Goal: Task Accomplishment & Management: Use online tool/utility

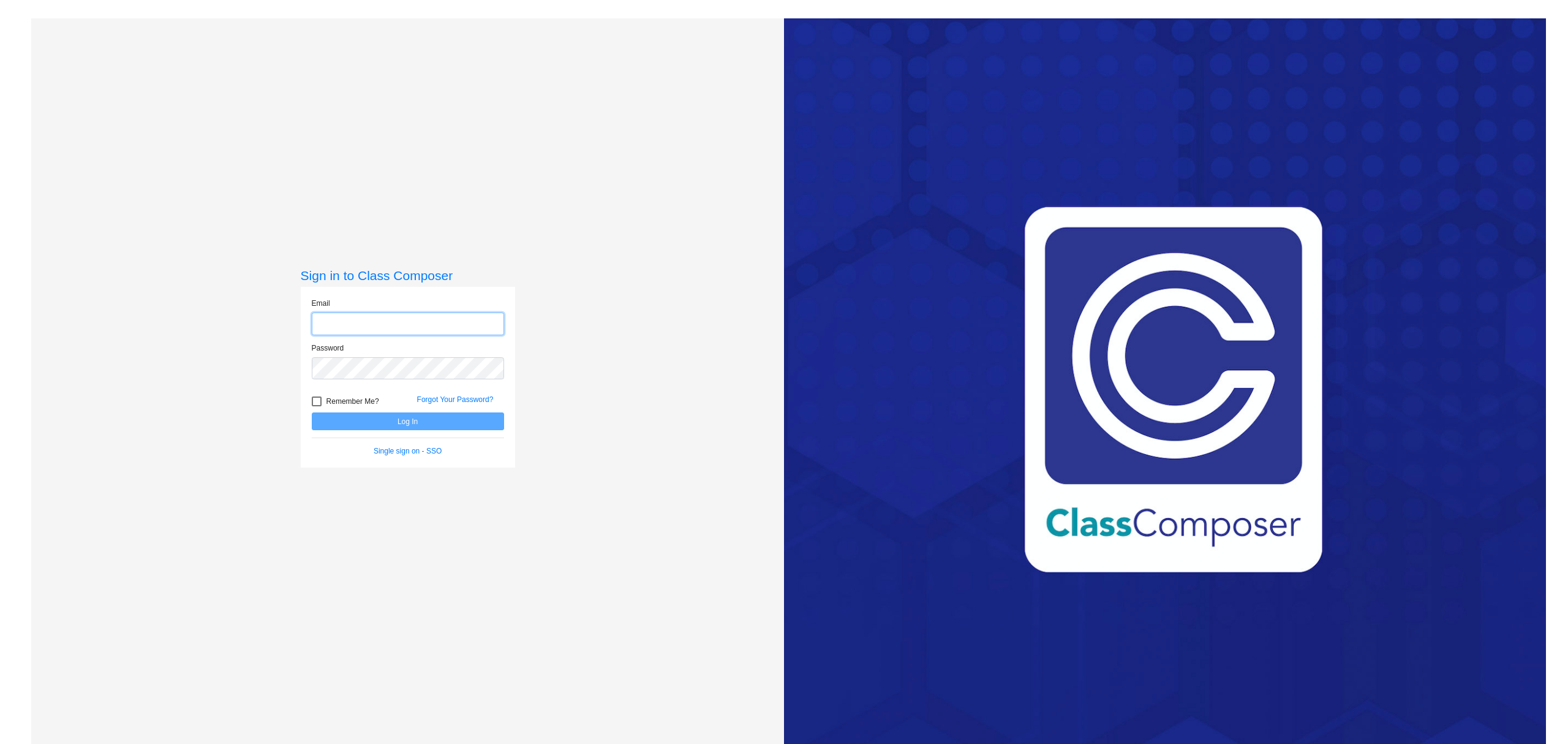
type input "[PERSON_NAME][EMAIL_ADDRESS][PERSON_NAME][DOMAIN_NAME]"
click at [431, 420] on button "Log In" at bounding box center [408, 421] width 192 height 18
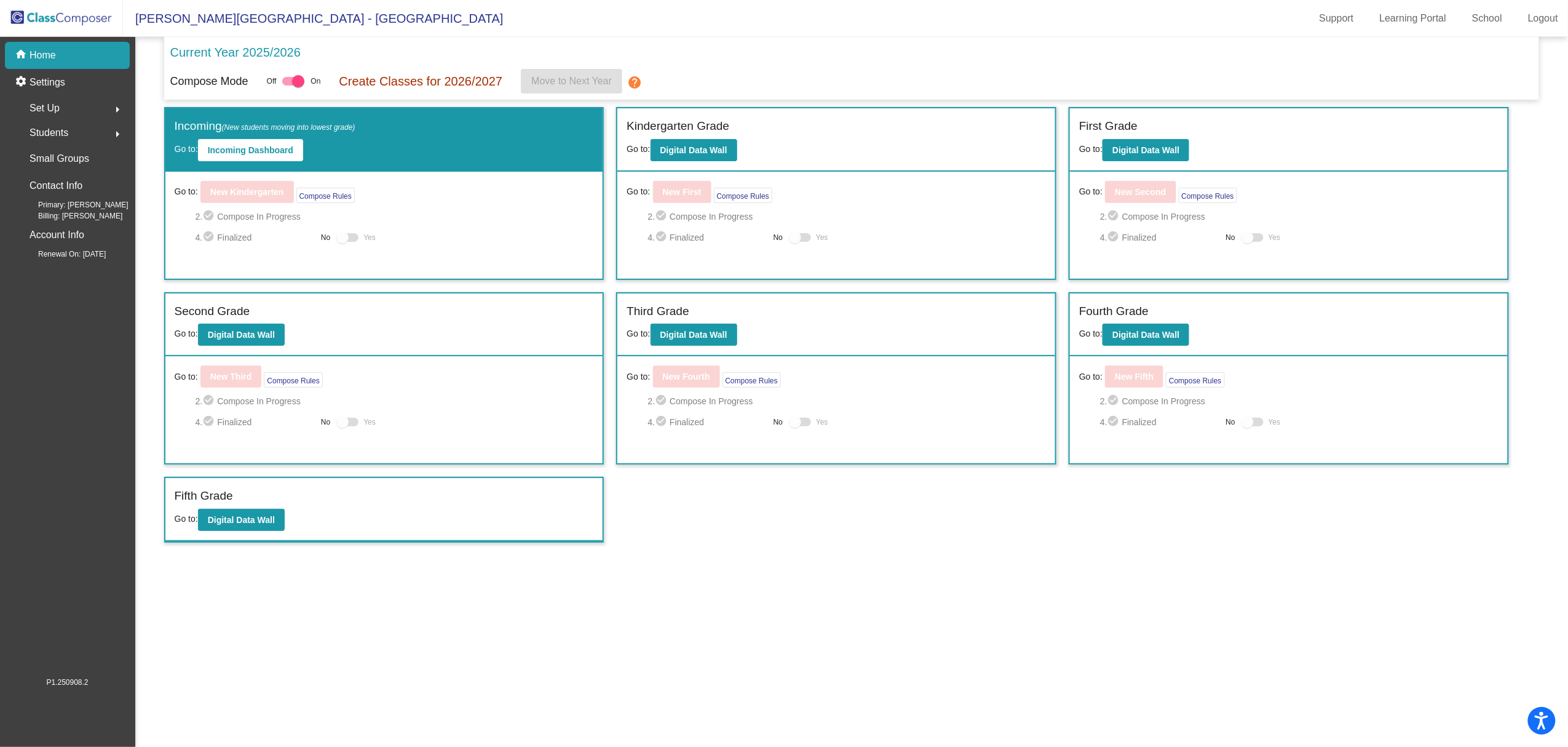
click at [107, 118] on div "Set Up arrow_right" at bounding box center [71, 108] width 117 height 25
click at [93, 216] on link "Classes" at bounding box center [71, 215] width 117 height 27
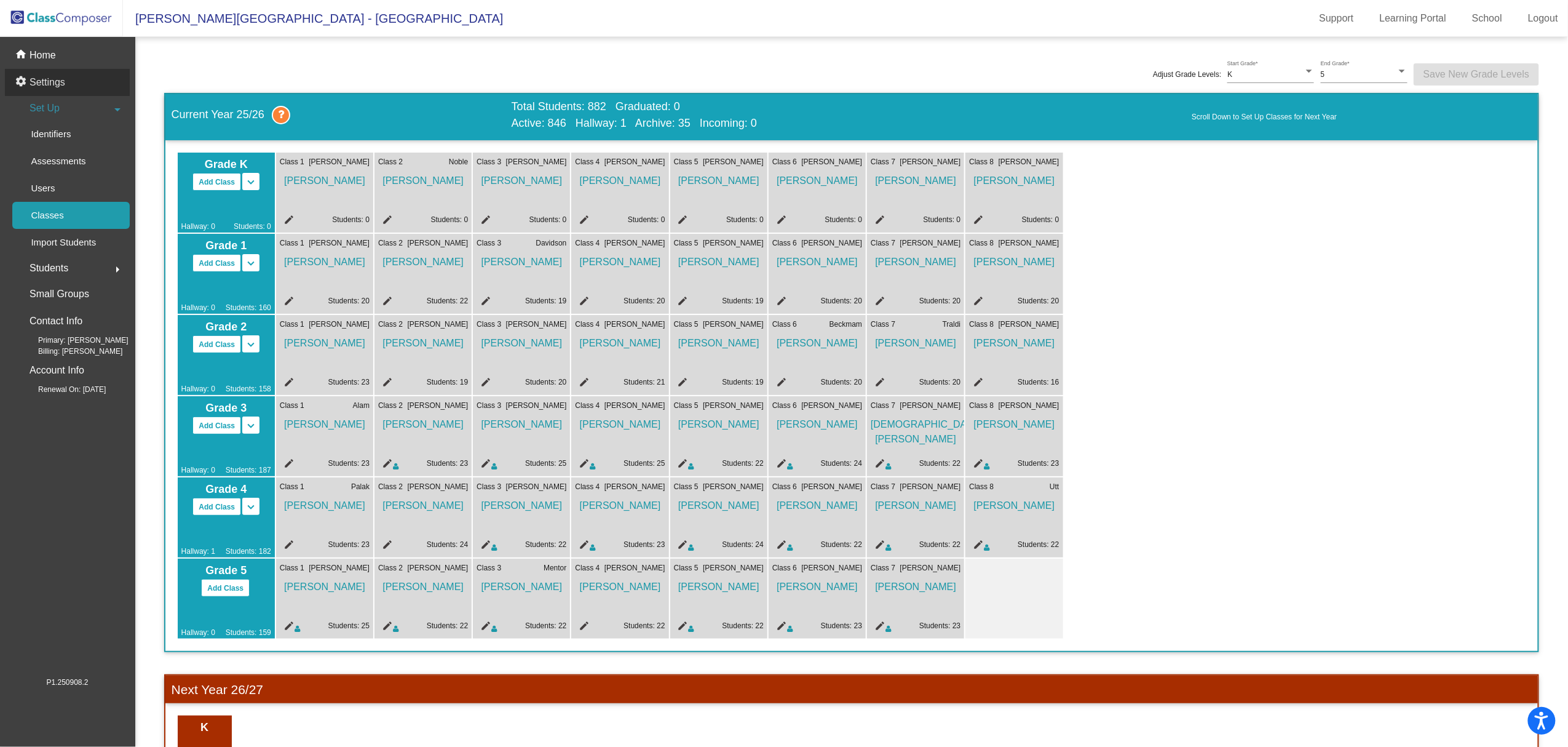
click at [86, 70] on div "settings Settings" at bounding box center [67, 82] width 125 height 27
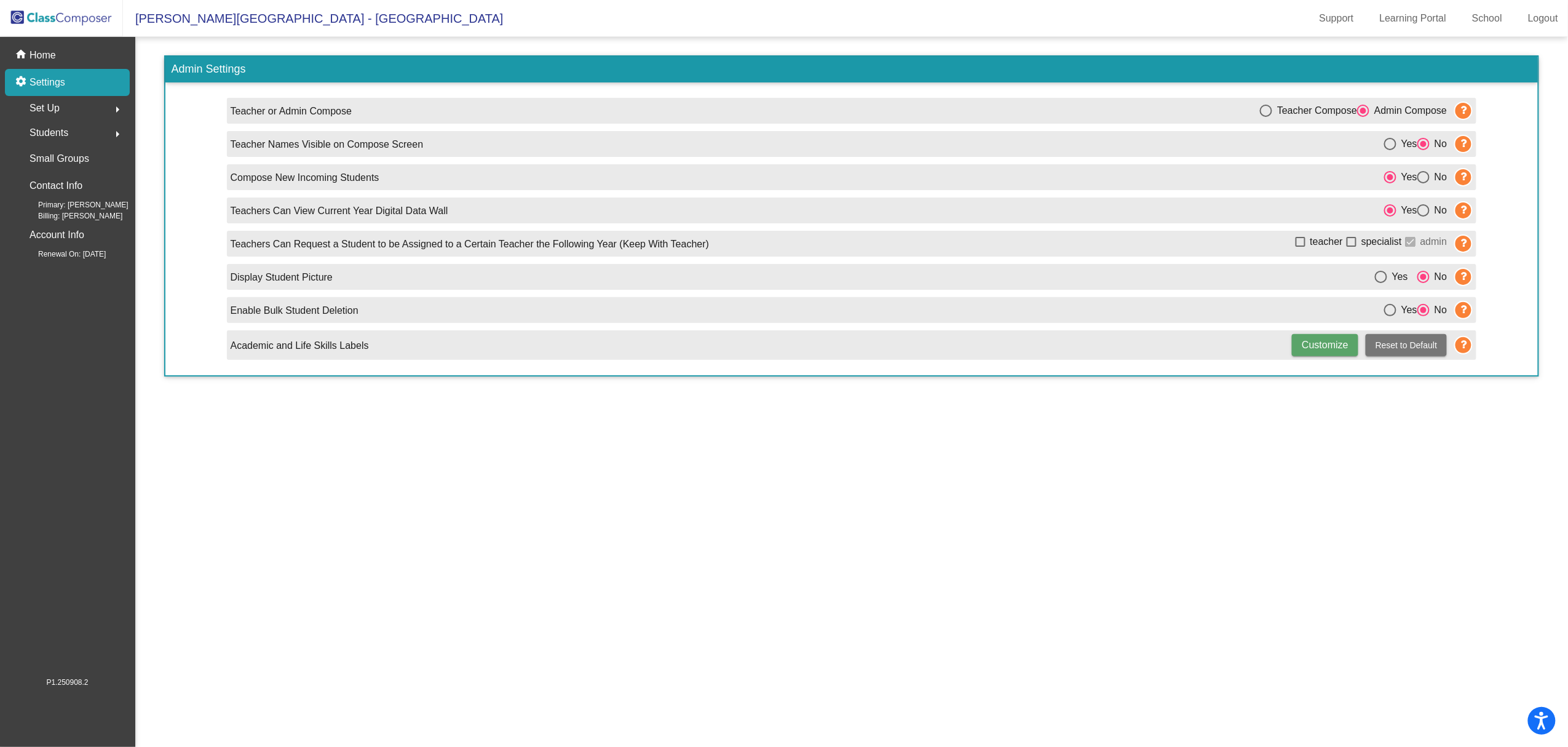
click at [86, 39] on mat-nav-list "home Home settings Settings Set Up arrow_right Students arrow_right Small Group…" at bounding box center [67, 357] width 134 height 640
click at [79, 53] on div "home Home" at bounding box center [67, 55] width 125 height 27
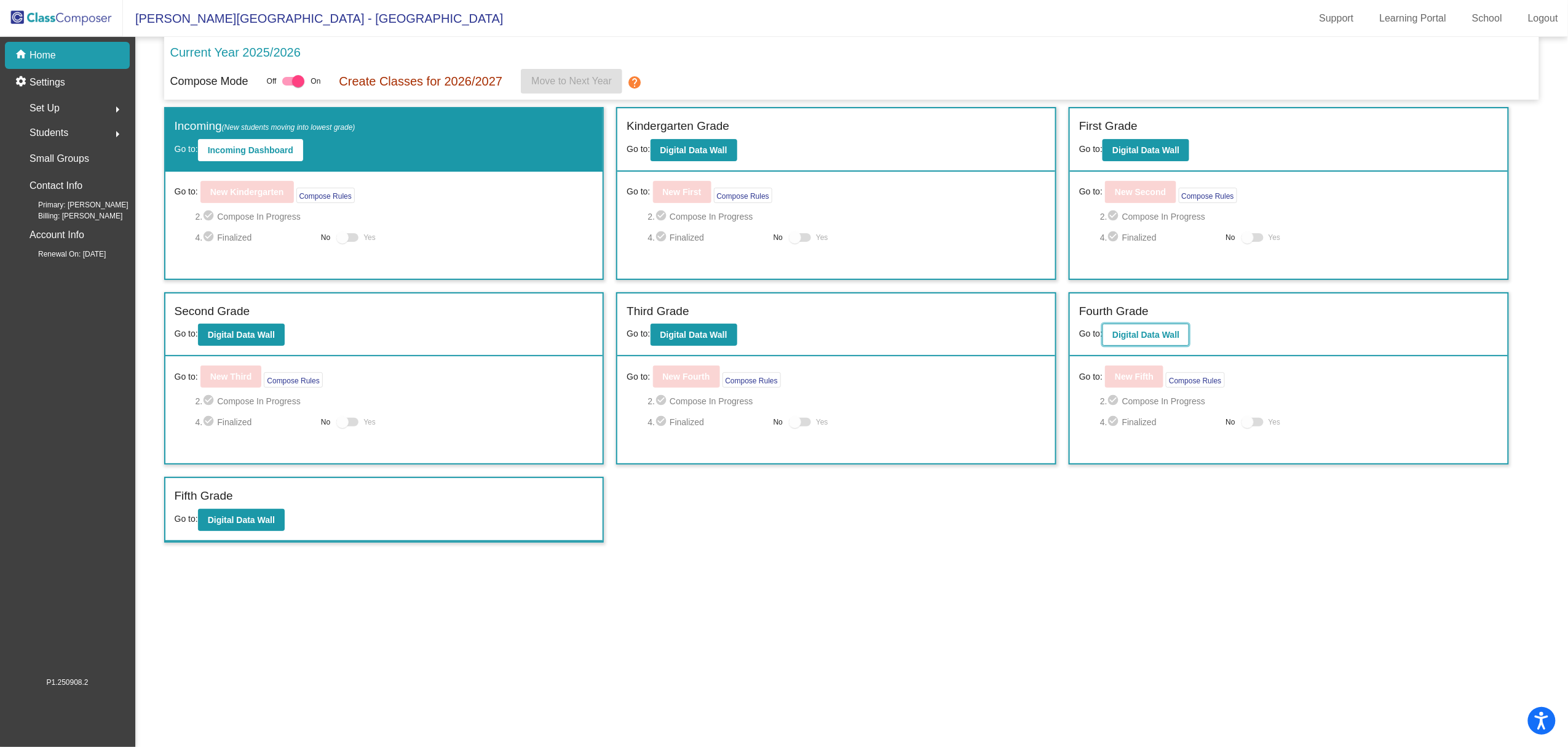
click at [1108, 331] on button "Digital Data Wall" at bounding box center [1146, 334] width 86 height 22
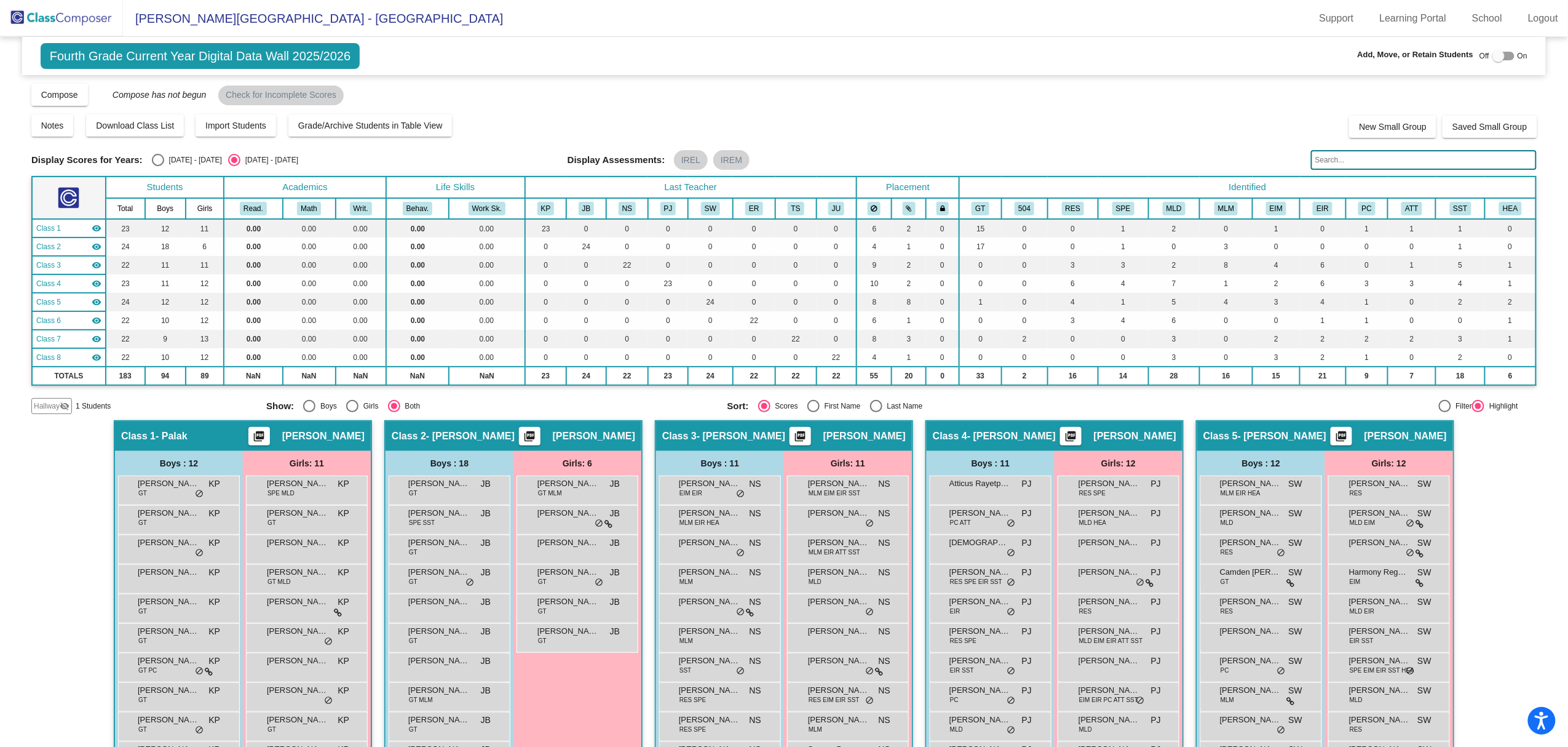
click at [185, 162] on div "[DATE] - [DATE]" at bounding box center [193, 160] width 58 height 11
click at [158, 166] on input "[DATE] - [DATE]" at bounding box center [157, 166] width 1 height 1
radio input "true"
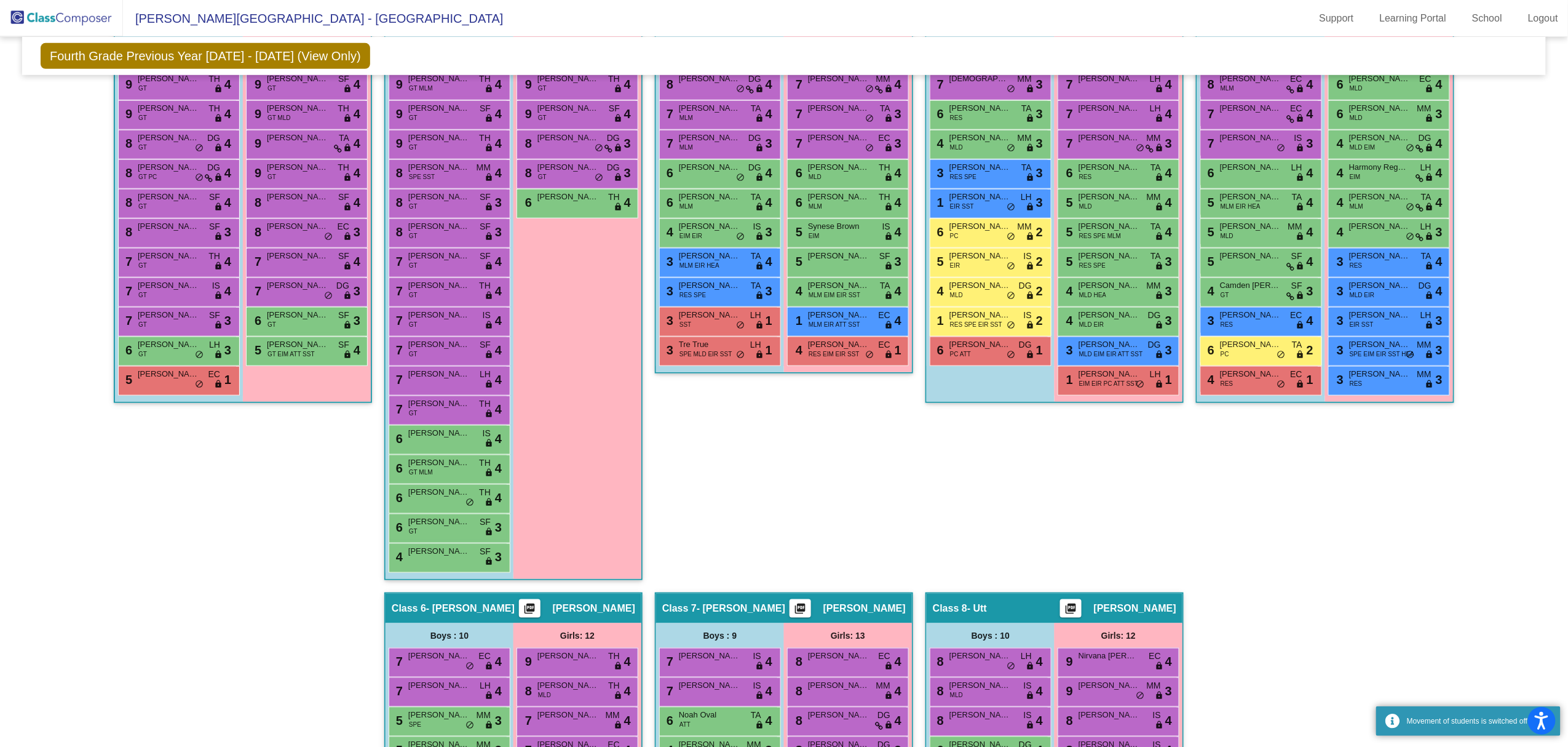
scroll to position [246, 0]
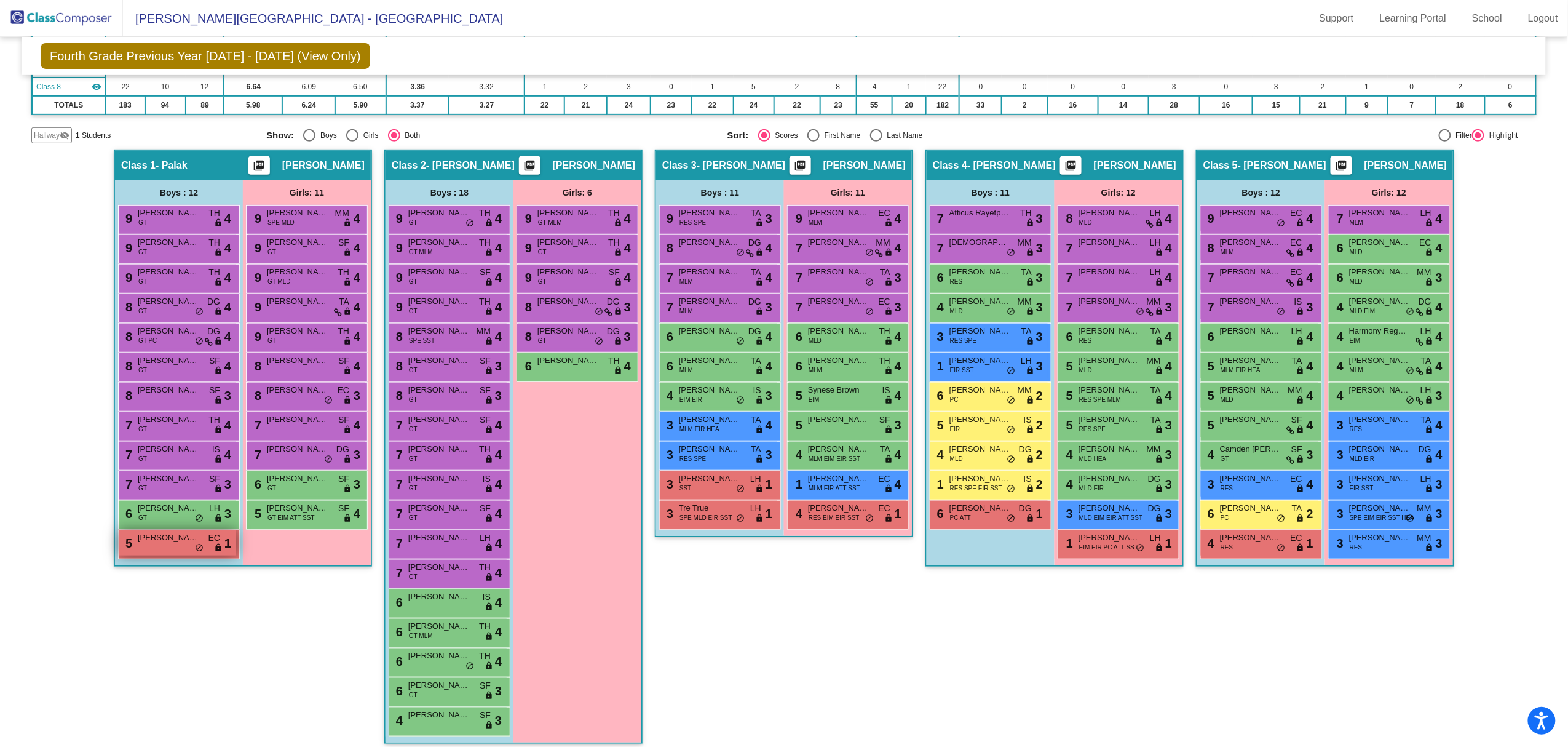
click at [195, 545] on span "do_not_disturb_alt" at bounding box center [199, 548] width 8 height 10
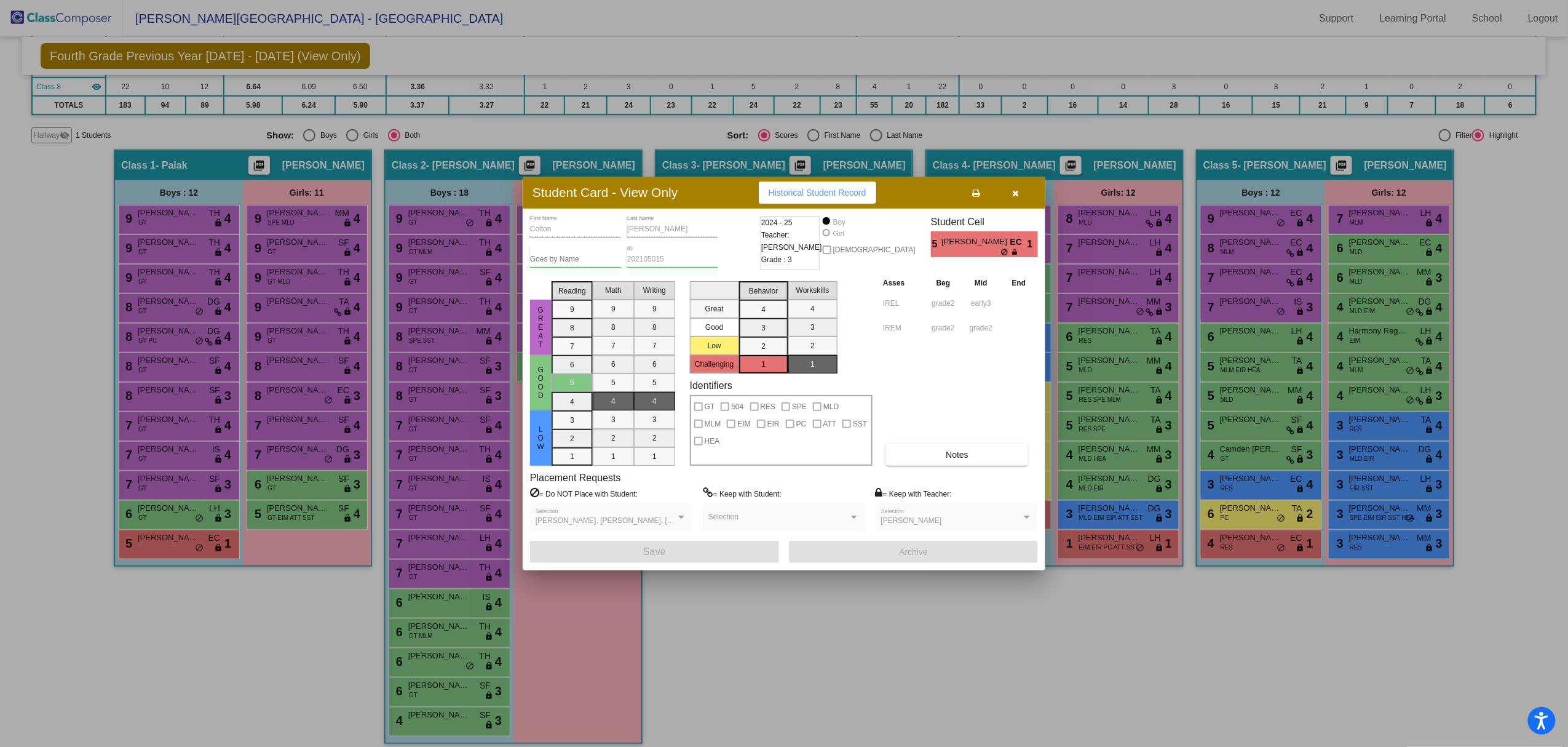
click at [714, 619] on div at bounding box center [784, 373] width 1568 height 747
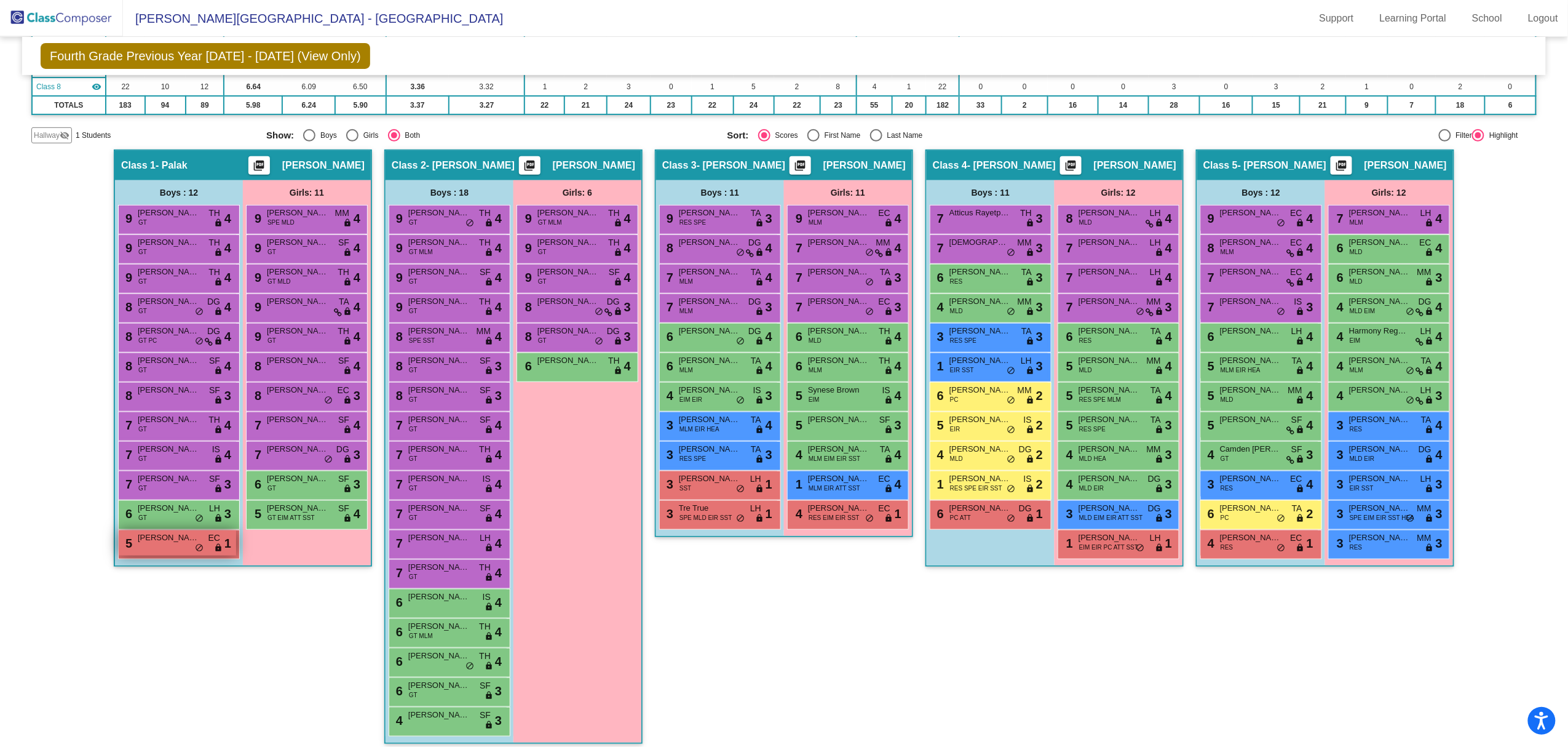
click at [188, 543] on span "[PERSON_NAME]" at bounding box center [168, 538] width 62 height 12
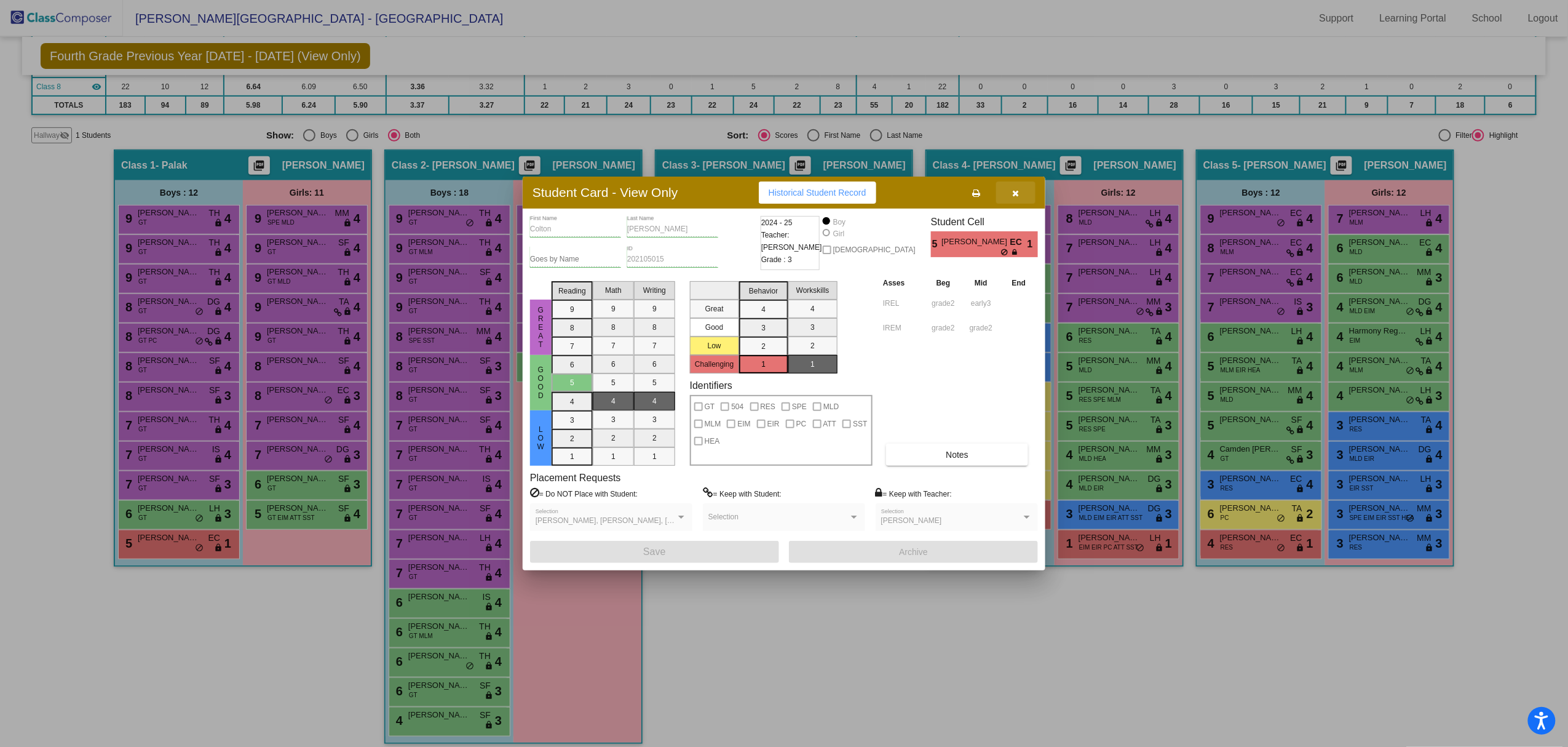
click at [1014, 186] on button "button" at bounding box center [1015, 192] width 39 height 22
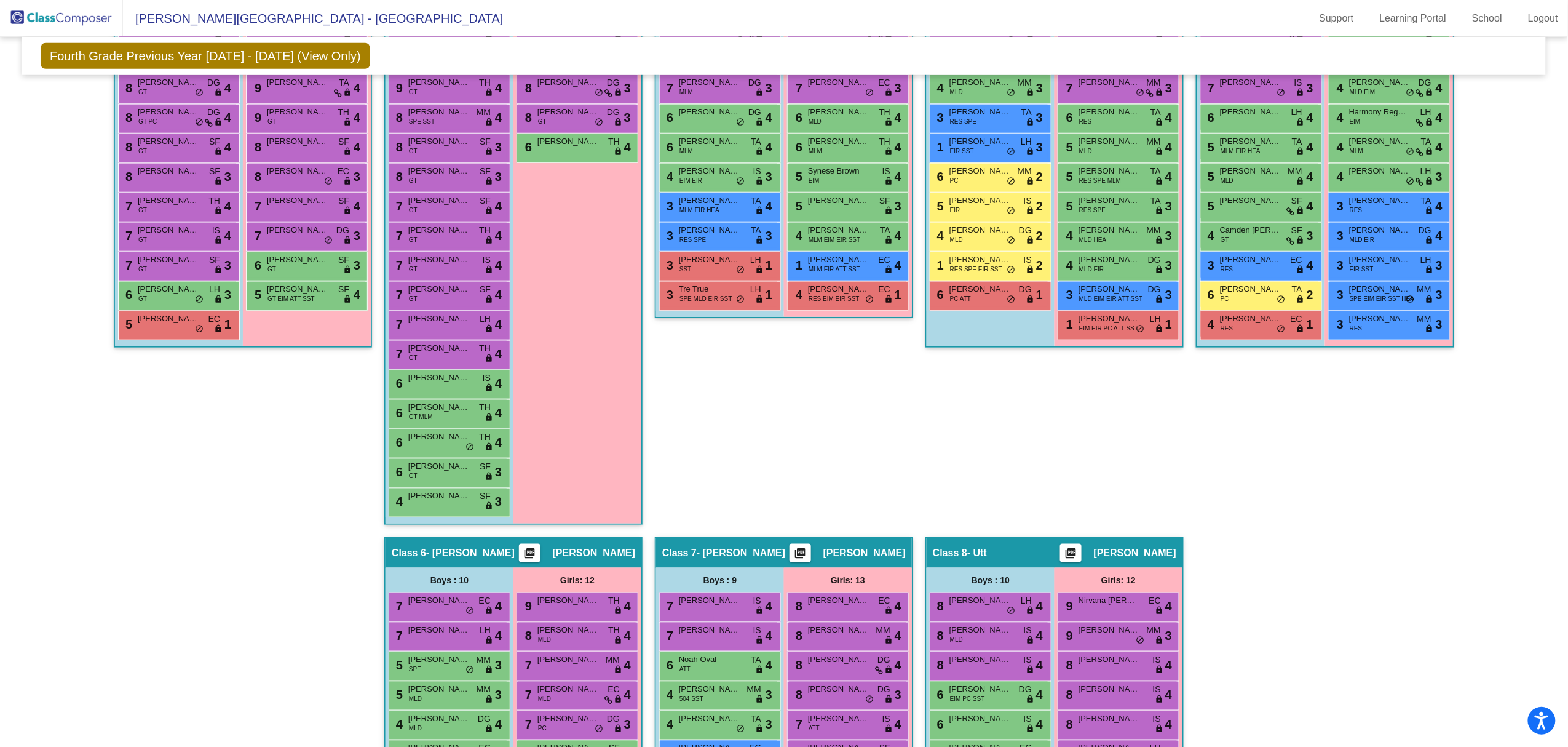
scroll to position [301, 0]
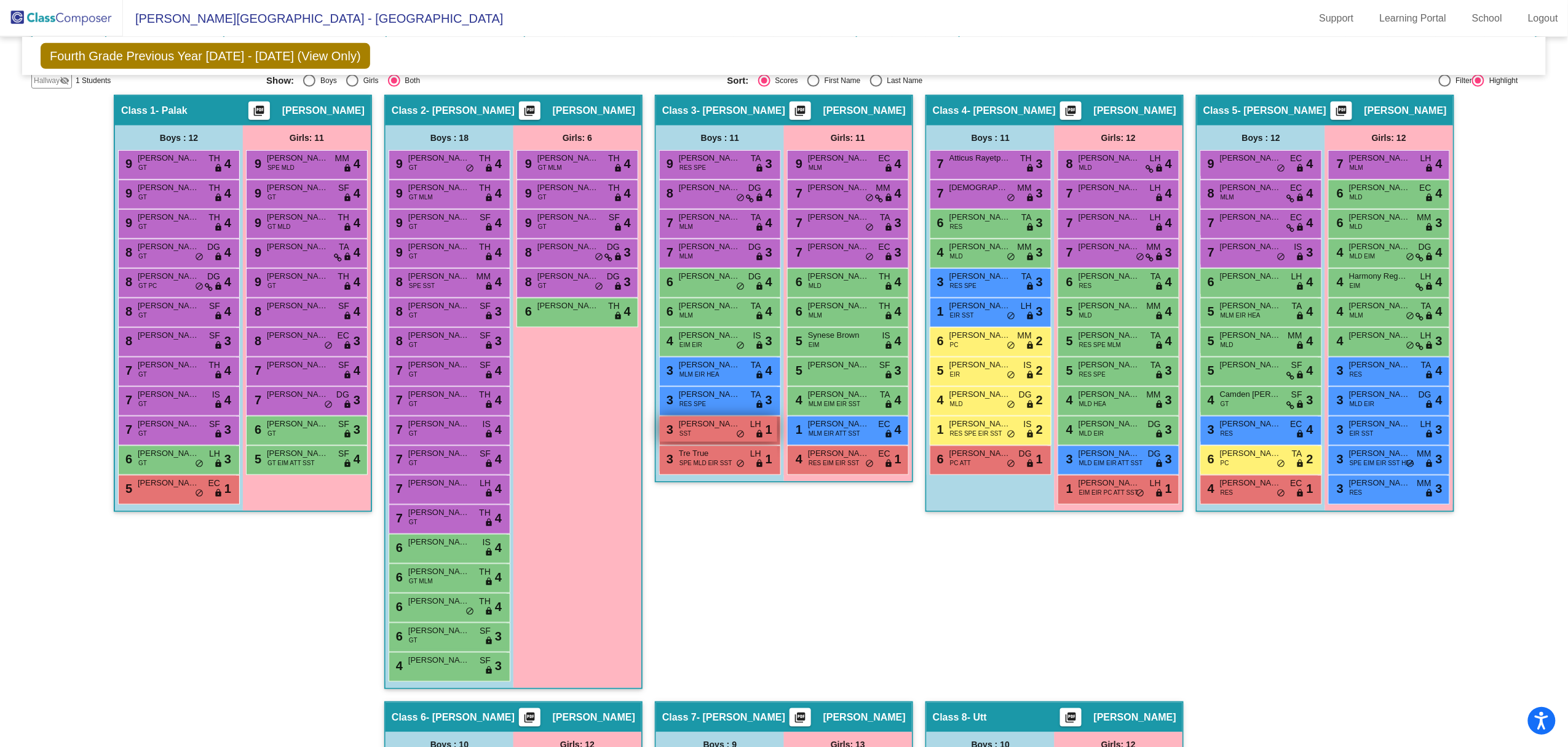
click at [711, 427] on span "[PERSON_NAME]" at bounding box center [709, 424] width 62 height 12
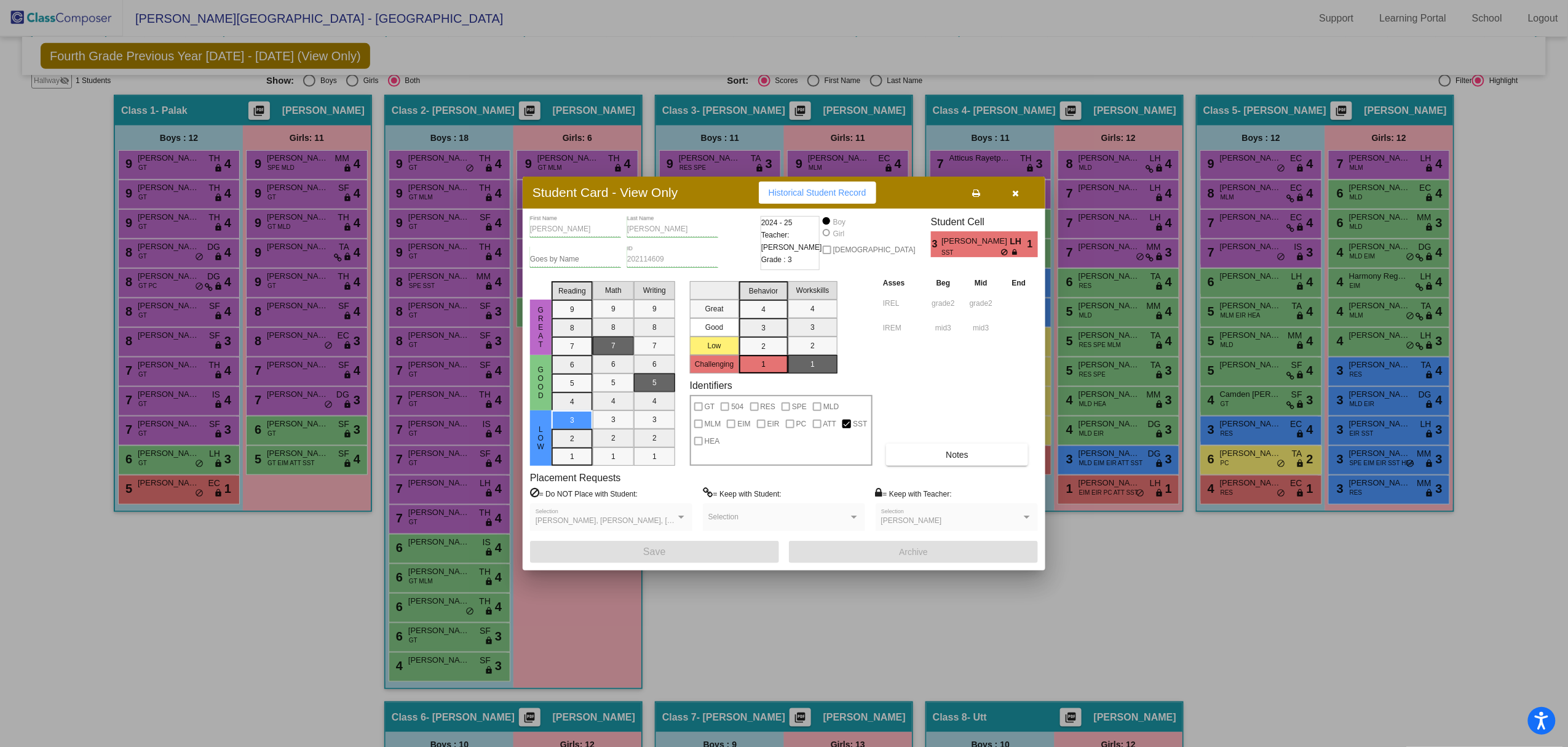
click at [1126, 591] on div at bounding box center [784, 373] width 1568 height 747
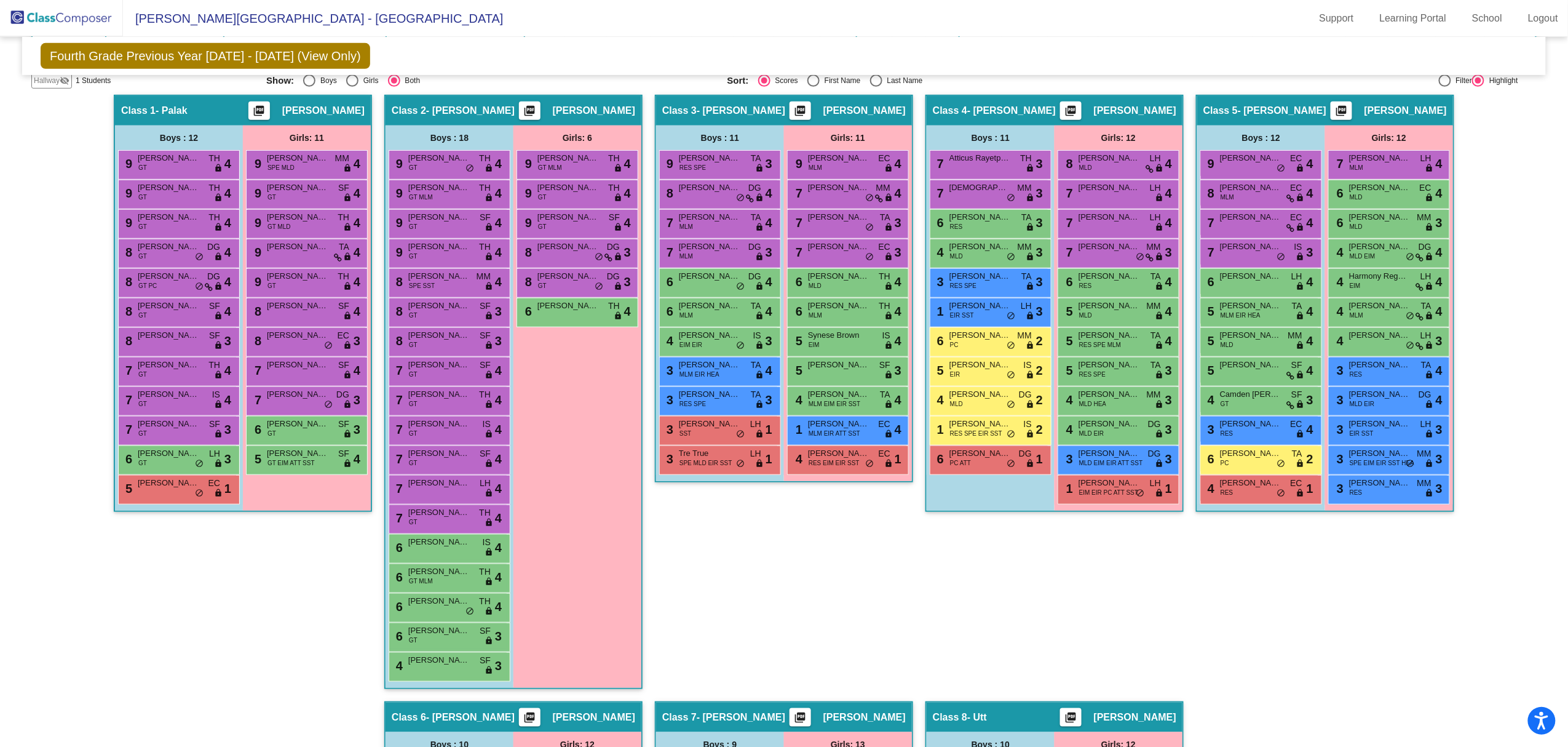
scroll to position [0, 0]
